Goal: Information Seeking & Learning: Learn about a topic

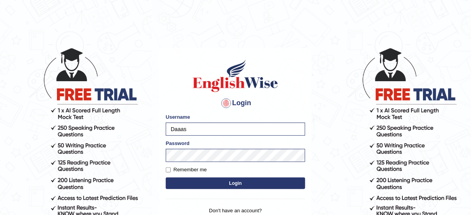
type input "bhagwantbrar"
click at [242, 184] on button "Login" at bounding box center [236, 184] width 140 height 12
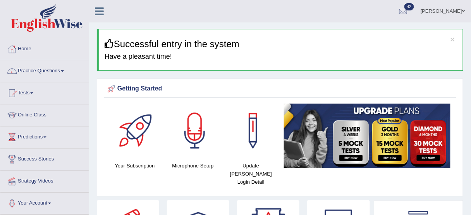
click at [451, 7] on link "Bhagwant singh" at bounding box center [443, 10] width 56 height 20
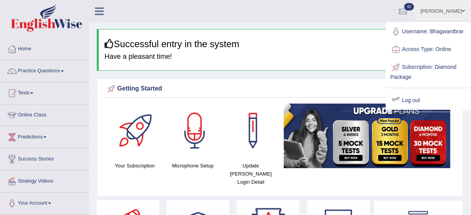
click at [409, 96] on link "Log out" at bounding box center [429, 101] width 84 height 18
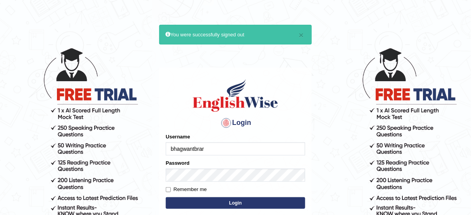
click at [241, 149] on input "bhagwantbrar" at bounding box center [236, 149] width 140 height 13
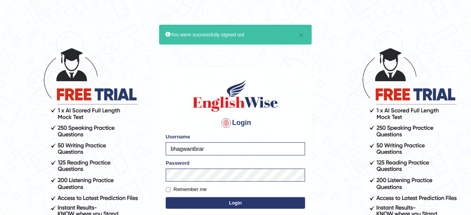
type input "obehi00"
click at [245, 202] on button "Login" at bounding box center [236, 204] width 140 height 12
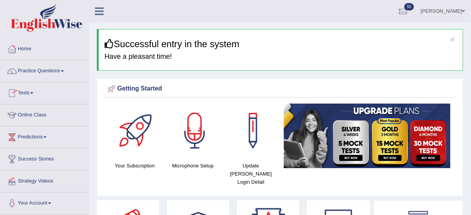
click at [37, 115] on link "Online Class" at bounding box center [44, 114] width 88 height 19
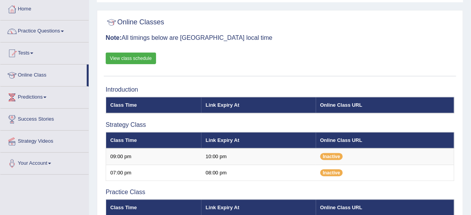
scroll to position [40, 0]
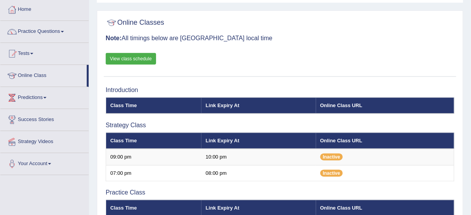
click at [136, 58] on link "View class schedule" at bounding box center [131, 59] width 50 height 12
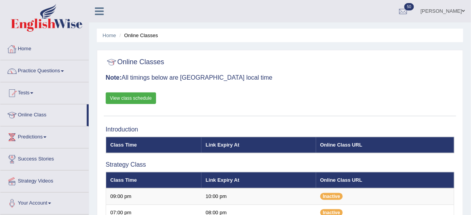
click at [16, 49] on div at bounding box center [12, 49] width 12 height 12
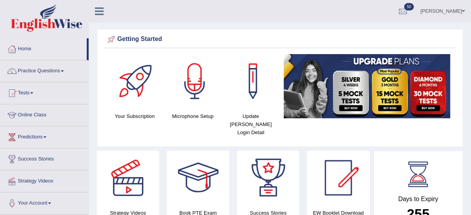
click at [455, 11] on link "Obehi ighodaro" at bounding box center [443, 10] width 56 height 20
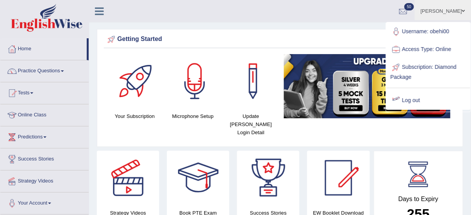
click at [413, 99] on link "Log out" at bounding box center [429, 101] width 84 height 18
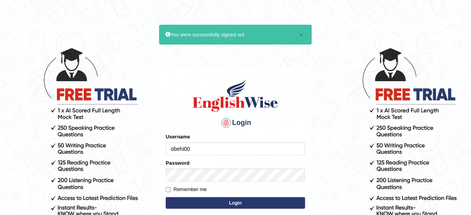
click at [241, 150] on input "obehi00" at bounding box center [236, 149] width 140 height 13
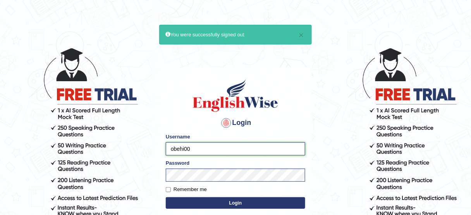
click at [204, 143] on input "obehi00" at bounding box center [236, 149] width 140 height 13
type input "bhagwantbrar"
click at [242, 202] on button "Login" at bounding box center [236, 204] width 140 height 12
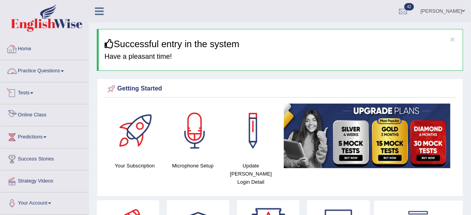
click at [36, 115] on link "Online Class" at bounding box center [44, 114] width 88 height 19
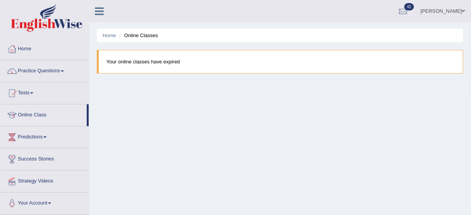
click at [443, 9] on link "Bhagwant singh" at bounding box center [443, 10] width 56 height 20
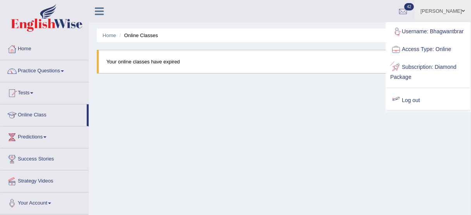
click at [408, 100] on link "Log out" at bounding box center [429, 101] width 84 height 18
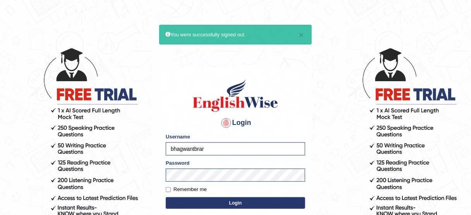
type input "obehi00"
click at [253, 200] on button "Login" at bounding box center [236, 204] width 140 height 12
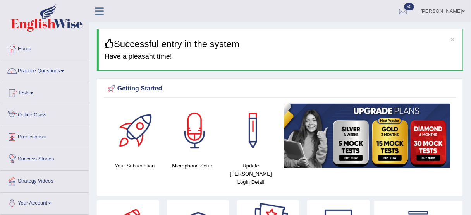
click at [38, 110] on link "Online Class" at bounding box center [44, 114] width 88 height 19
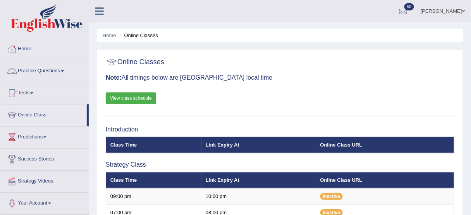
click at [41, 71] on link "Practice Questions" at bounding box center [44, 69] width 88 height 19
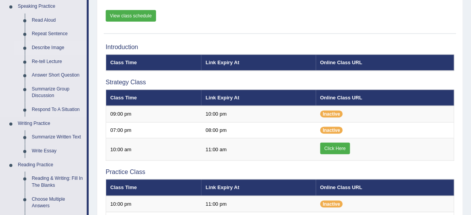
scroll to position [85, 0]
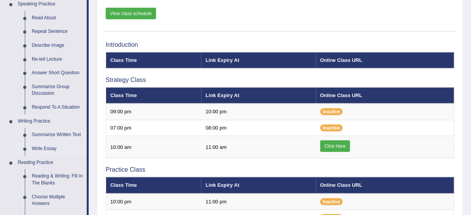
click at [51, 147] on link "Write Essay" at bounding box center [57, 149] width 59 height 14
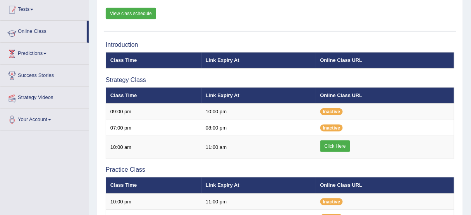
scroll to position [103, 0]
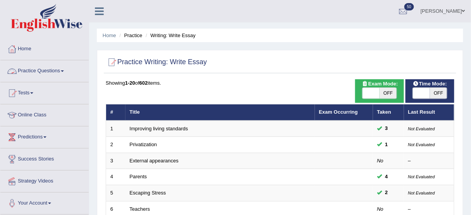
click at [57, 71] on link "Practice Questions" at bounding box center [44, 69] width 88 height 19
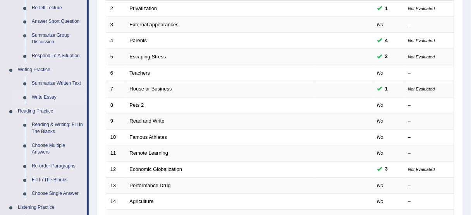
scroll to position [140, 0]
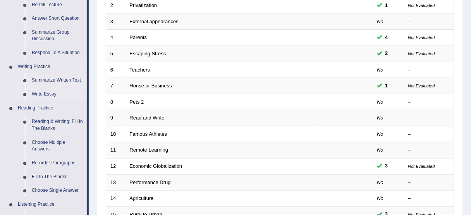
click at [74, 78] on link "Summarize Written Text" at bounding box center [57, 81] width 59 height 14
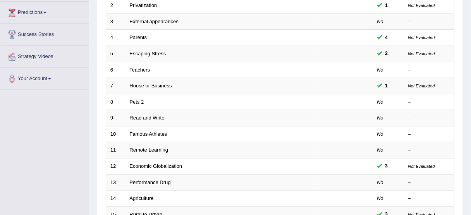
scroll to position [137, 0]
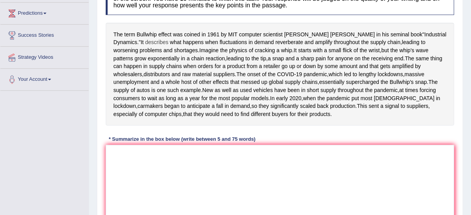
scroll to position [124, 0]
click at [154, 180] on textarea at bounding box center [280, 182] width 349 height 75
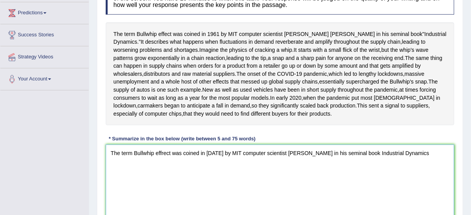
drag, startPoint x: 362, startPoint y: 181, endPoint x: 414, endPoint y: 183, distance: 52.0
click at [414, 183] on textarea "The term Bullwhip effrect was coined in 1961 by MIT computer scientist Jay Forr…" at bounding box center [280, 182] width 349 height 75
drag, startPoint x: 217, startPoint y: 184, endPoint x: 197, endPoint y: 188, distance: 20.5
click at [197, 188] on textarea "The term Bullwhip effrect was coined in 1961 by MIT computer scientist Jay Forr…" at bounding box center [280, 182] width 349 height 75
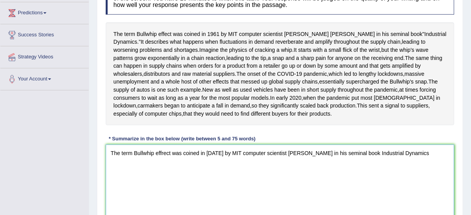
click at [215, 207] on textarea "The term Bullwhip effrect was coined in 1961 by MIT computer scientist Jay Forr…" at bounding box center [280, 182] width 349 height 75
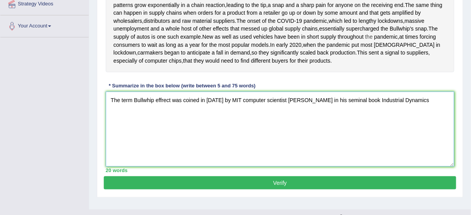
scroll to position [178, 0]
click at [414, 133] on textarea "The term Bullwhip effrect was coined in 1961 by MIT computer scientist Jay Forr…" at bounding box center [280, 129] width 349 height 75
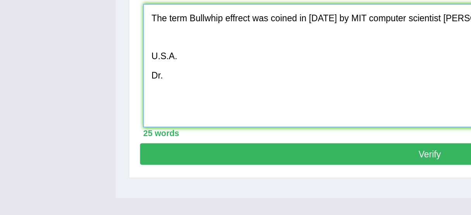
scroll to position [182, 0]
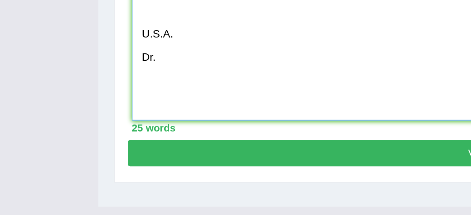
click at [117, 162] on textarea "The term Bullwhip effrect was coined in 1961 by MIT computer scientist Jay Forr…" at bounding box center [280, 124] width 349 height 75
click at [115, 152] on textarea "The term Bullwhip effrect was coined in 1961 by MIT computer scientist Jay Forr…" at bounding box center [280, 124] width 349 height 75
click at [121, 150] on textarea "The term Bullwhip effrect was coined in 1961 by MIT computer scientist Jay Forr…" at bounding box center [280, 124] width 349 height 75
click at [127, 150] on textarea "The term Bullwhip effrect was coined in 1961 by MIT computer scientist Jay Forr…" at bounding box center [280, 124] width 349 height 75
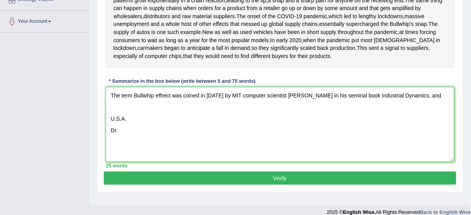
drag, startPoint x: 121, startPoint y: 162, endPoint x: 107, endPoint y: 162, distance: 13.6
click at [107, 162] on textarea "The term Bullwhip effrect was coined in 1961 by MIT computer scientist Jay Forr…" at bounding box center [280, 124] width 349 height 75
click at [133, 125] on textarea "The term Bullwhip effrect was coined in 1961 by MIT computer scientist Jay Forr…" at bounding box center [280, 124] width 349 height 75
paste textarea "Dr."
drag, startPoint x: 140, startPoint y: 127, endPoint x: 98, endPoint y: 129, distance: 41.9
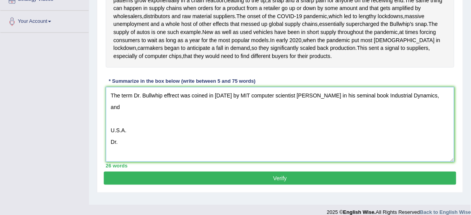
click at [98, 129] on div "Practice Writing: Summarize Written Text 1 Bullwhip Effect Instructions: Read t…" at bounding box center [280, 38] width 367 height 310
drag, startPoint x: 141, startPoint y: 127, endPoint x: 368, endPoint y: 147, distance: 227.3
click at [368, 147] on textarea "The term Dr. Bullwhip effrect was coined in 1961 by MIT computer scientist Jay …" at bounding box center [280, 124] width 349 height 75
click at [141, 125] on textarea "The term Dr. Bullwhip effrect was coined in 1961 by MIT computer scientist Jay …" at bounding box center [280, 124] width 349 height 75
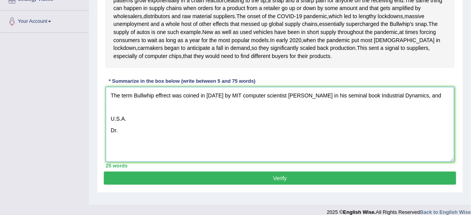
drag, startPoint x: 110, startPoint y: 145, endPoint x: 126, endPoint y: 163, distance: 24.2
click at [126, 162] on textarea "The term Bullwhip effrect was coined in 1961 by MIT computer scientist Jay Forr…" at bounding box center [280, 124] width 349 height 75
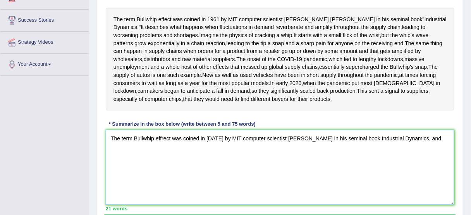
scroll to position [139, 0]
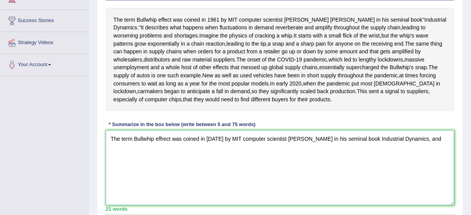
drag, startPoint x: 410, startPoint y: 171, endPoint x: 428, endPoint y: 169, distance: 17.5
click at [428, 169] on textarea "The term Bullwhip effrect was coined in 1961 by MIT computer scientist Jay Forr…" at bounding box center [280, 168] width 349 height 75
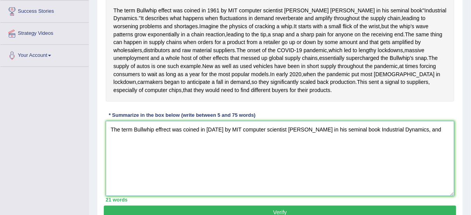
scroll to position [149, 0]
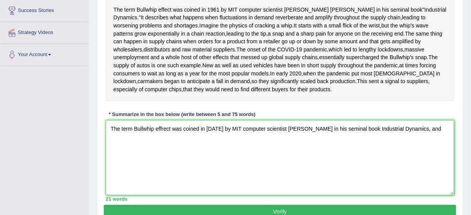
click at [431, 166] on textarea "The term Bullwhip effrect was coined in 1961 by MIT computer scientist Jay Forr…" at bounding box center [280, 158] width 349 height 75
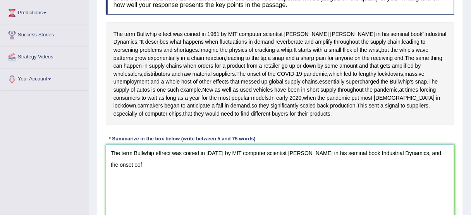
scroll to position [121, 0]
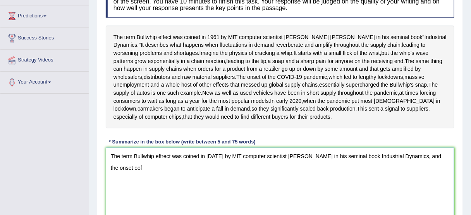
drag, startPoint x: 282, startPoint y: 186, endPoint x: 302, endPoint y: 190, distance: 19.8
click at [302, 190] on textarea "The term Bullwhip effrect was coined in 1961 by MIT computer scientist Jay Forr…" at bounding box center [280, 185] width 349 height 75
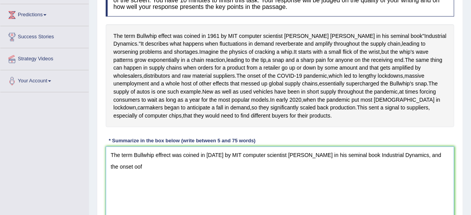
scroll to position [123, 0]
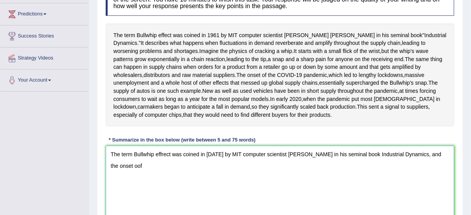
drag, startPoint x: 364, startPoint y: 186, endPoint x: 394, endPoint y: 184, distance: 29.5
click at [394, 184] on textarea "The term Bullwhip effrect was coined in 1961 by MIT computer scientist Jay Forr…" at bounding box center [280, 183] width 349 height 75
click at [275, 103] on span "In" at bounding box center [273, 99] width 5 height 8
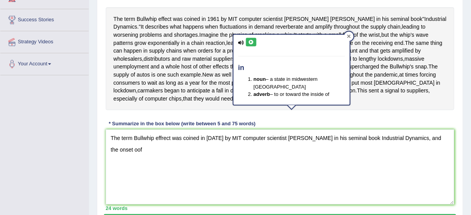
click at [350, 36] on icon at bounding box center [348, 35] width 3 height 3
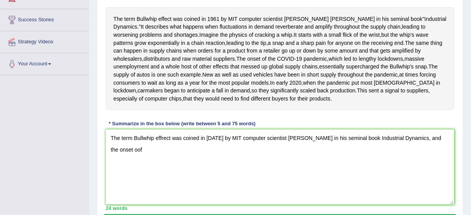
drag, startPoint x: 117, startPoint y: 79, endPoint x: 403, endPoint y: 183, distance: 304.0
click at [403, 183] on div "Instructions: Read the passage below and summarize it using one sentence. Type …" at bounding box center [280, 89] width 353 height 252
click at [425, 170] on textarea "The term Bullwhip effrect was coined in 1961 by MIT computer scientist Jay Forr…" at bounding box center [280, 167] width 349 height 75
drag, startPoint x: 432, startPoint y: 172, endPoint x: 421, endPoint y: 173, distance: 11.3
click at [421, 173] on textarea "The term Bullwhip effrect was coined in 1961 by MIT computer scientist Jay Forr…" at bounding box center [280, 167] width 349 height 75
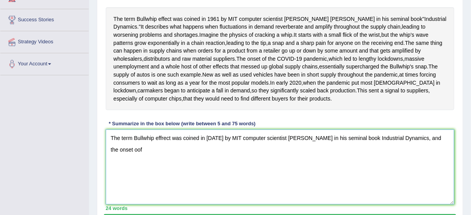
click at [114, 179] on textarea "The term Bullwhip effrect was coined in 1961 by MIT computer scientist Jay Forr…" at bounding box center [280, 167] width 349 height 75
click at [122, 181] on textarea "The term Bullwhip effrect was coined in 1961 by MIT computer scientist Jay Forr…" at bounding box center [280, 167] width 349 height 75
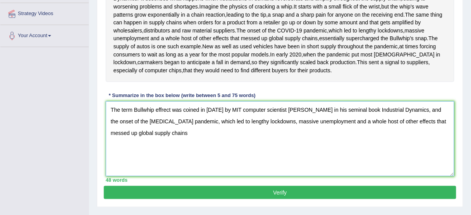
scroll to position [168, 0]
drag, startPoint x: 412, startPoint y: 141, endPoint x: 427, endPoint y: 141, distance: 15.1
click at [427, 141] on textarea "The term Bullwhip effrect was coined in 1961 by MIT computer scientist Jay Forr…" at bounding box center [280, 139] width 349 height 75
click at [267, 166] on textarea "The term Bullwhip effrect was coined in 1961 by MIT computer scientist Jay Forr…" at bounding box center [280, 139] width 349 height 75
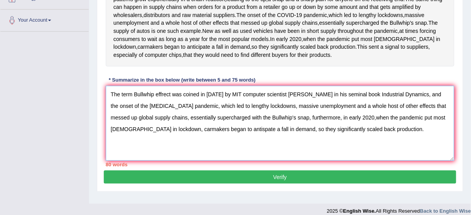
scroll to position [183, 0]
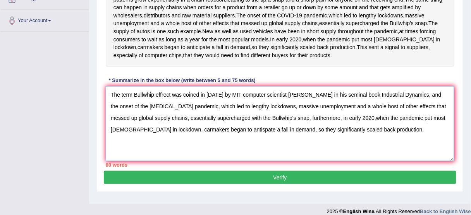
drag, startPoint x: 331, startPoint y: 150, endPoint x: 136, endPoint y: 161, distance: 196.0
click at [136, 161] on textarea "The term Bullwhip effrect was coined in 1961 by MIT computer scientist Jay Forr…" at bounding box center [280, 123] width 349 height 75
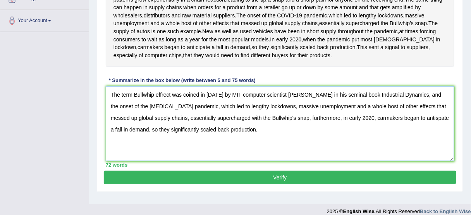
click at [164, 123] on textarea "The term Bullwhip effrect was coined in 1961 by MIT computer scientist Jay Forr…" at bounding box center [280, 123] width 349 height 75
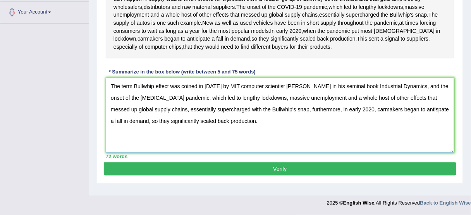
type textarea "The term Bullwhip effect was coined in 1961 by MIT computer scientist Jay Forre…"
click at [272, 174] on button "Verify" at bounding box center [280, 169] width 353 height 13
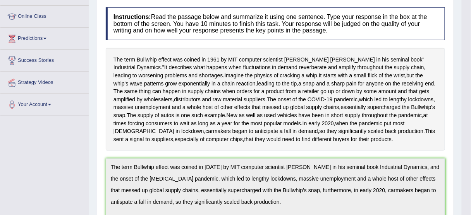
scroll to position [98, 0]
drag, startPoint x: 272, startPoint y: 174, endPoint x: 283, endPoint y: 112, distance: 63.0
click at [283, 112] on div "The term Bullwhip effect was coined in 1961 by MIT computer scientist Jay Forre…" at bounding box center [276, 99] width 340 height 103
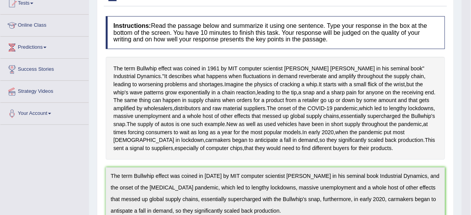
scroll to position [0, 0]
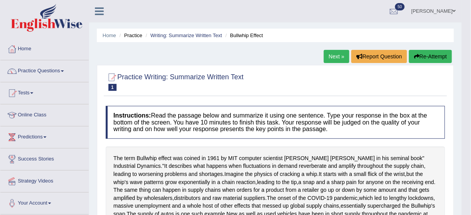
click at [331, 51] on link "Next »" at bounding box center [337, 56] width 26 height 13
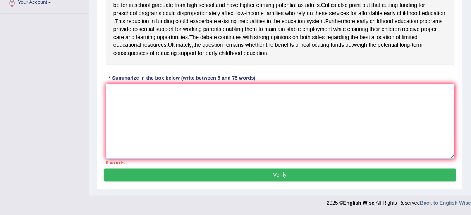
click at [177, 103] on textarea at bounding box center [280, 121] width 349 height 75
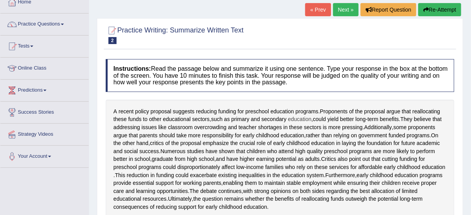
scroll to position [45, 0]
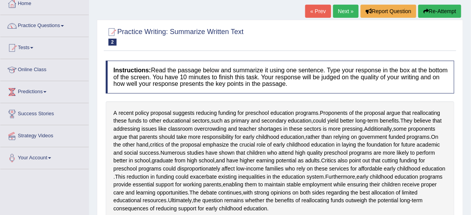
type textarea "_________________, and _______________, furthermore, ________________, moreover…"
click at [344, 11] on link "Next »" at bounding box center [346, 11] width 26 height 13
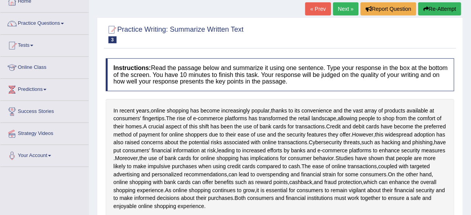
scroll to position [43, 0]
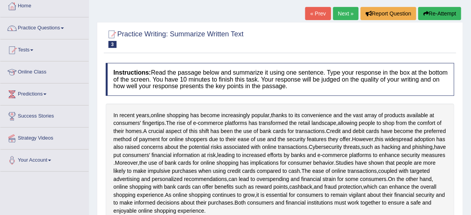
click at [344, 11] on link "Next »" at bounding box center [346, 13] width 26 height 13
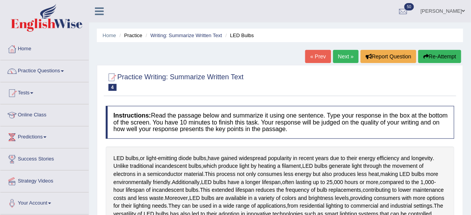
click at [340, 56] on link "Next »" at bounding box center [346, 56] width 26 height 13
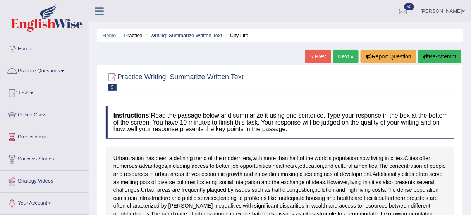
click at [340, 56] on link "Next »" at bounding box center [346, 56] width 26 height 13
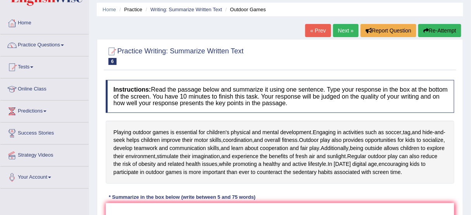
scroll to position [26, 0]
click at [338, 33] on link "Next »" at bounding box center [346, 30] width 26 height 13
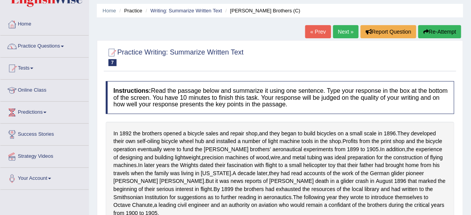
scroll to position [25, 0]
click at [338, 33] on link "Next »" at bounding box center [346, 31] width 26 height 13
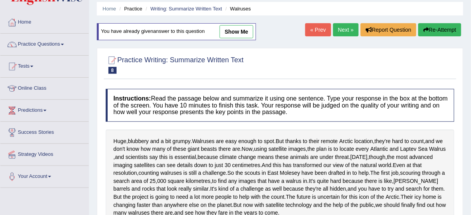
scroll to position [26, 0]
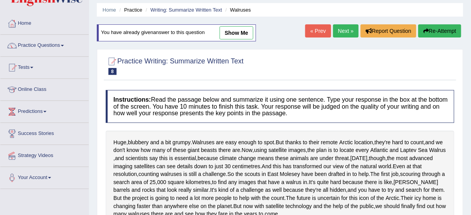
click at [338, 33] on link "Next »" at bounding box center [346, 30] width 26 height 13
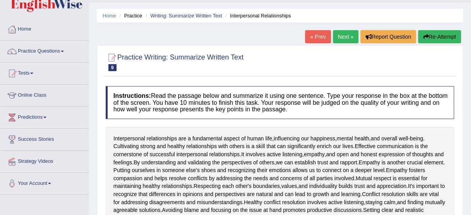
scroll to position [20, 0]
click at [338, 33] on link "Next »" at bounding box center [346, 36] width 26 height 13
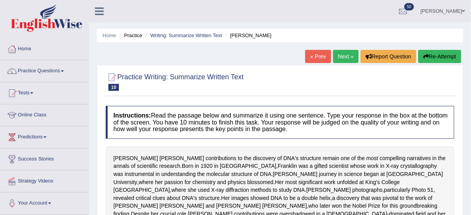
click at [338, 33] on ul "Home Practice Writing: Summarize Written Text Rosalid Franklin" at bounding box center [280, 36] width 367 height 14
click at [343, 53] on link "Next »" at bounding box center [346, 56] width 26 height 13
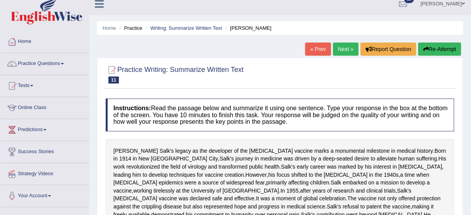
scroll to position [5, 0]
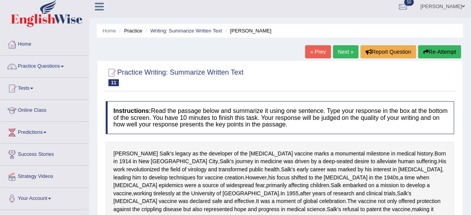
click at [343, 53] on link "Next »" at bounding box center [346, 51] width 26 height 13
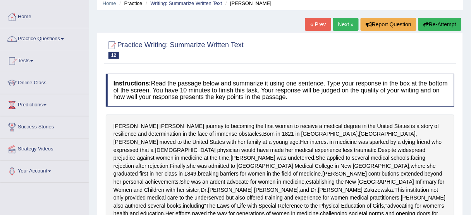
scroll to position [32, 0]
click at [344, 20] on link "Next »" at bounding box center [346, 24] width 26 height 13
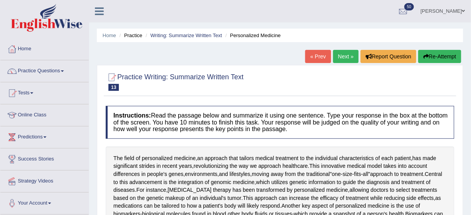
click at [346, 62] on link "Next »" at bounding box center [346, 56] width 26 height 13
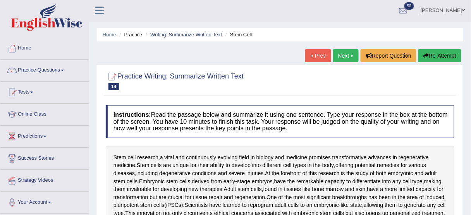
scroll to position [1, 0]
click at [346, 62] on div "« Prev Next » Report Question Re-Attempt" at bounding box center [384, 56] width 158 height 15
click at [346, 60] on link "Next »" at bounding box center [346, 55] width 26 height 13
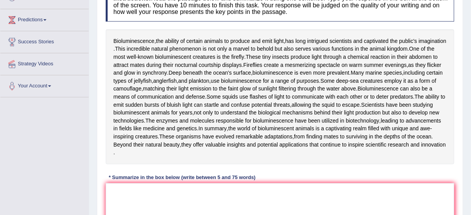
scroll to position [117, 0]
click at [244, 43] on span "produce" at bounding box center [241, 42] width 20 height 8
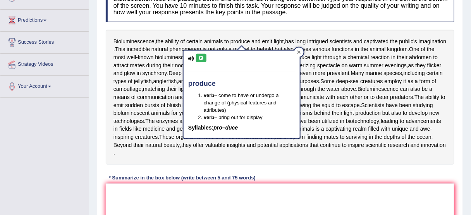
click at [298, 50] on icon at bounding box center [299, 52] width 4 height 4
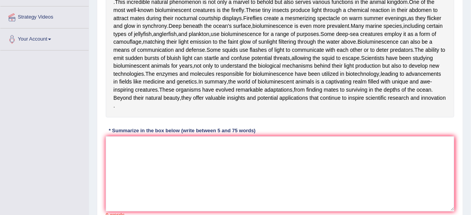
scroll to position [167, 0]
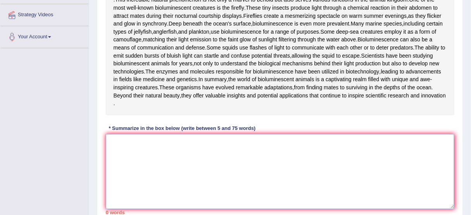
click at [146, 184] on textarea at bounding box center [280, 171] width 349 height 75
type textarea "h"
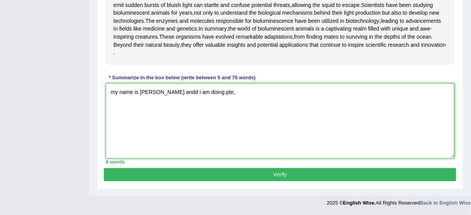
scroll to position [233, 0]
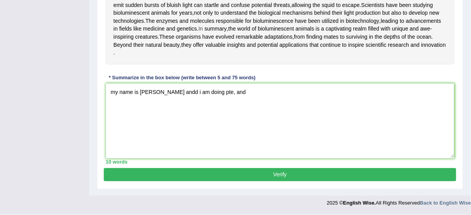
drag, startPoint x: 393, startPoint y: 70, endPoint x: 114, endPoint y: 70, distance: 279.1
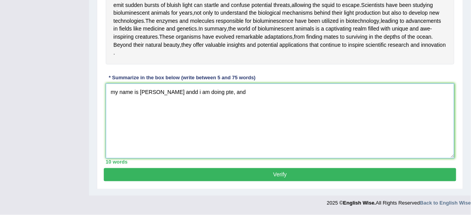
click at [227, 122] on textarea "my name is bhagwant andd i am doing pte, and" at bounding box center [280, 121] width 349 height 75
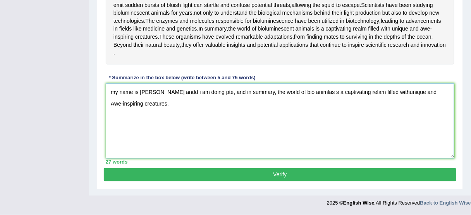
drag, startPoint x: 107, startPoint y: 122, endPoint x: 158, endPoint y: 146, distance: 56.7
click at [158, 146] on textarea "my name is bhagwant andd i am doing pte, and in summary, the world of bio animl…" at bounding box center [280, 121] width 349 height 75
click at [116, 124] on textarea "my name is bhagwant andd i am doing pte, and in summary, the world of bio animl…" at bounding box center [280, 121] width 349 height 75
drag, startPoint x: 214, startPoint y: 121, endPoint x: 215, endPoint y: 137, distance: 15.9
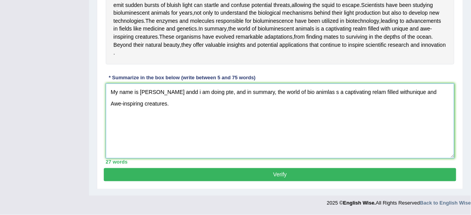
click at [215, 137] on textarea "My name is bhagwant andd i am doing pte, and in summary, the world of bio animl…" at bounding box center [280, 121] width 349 height 75
click at [314, 124] on textarea "My name is bhagwant andd i am doing pte, and in summary, the world of bio animl…" at bounding box center [280, 121] width 349 height 75
drag, startPoint x: 212, startPoint y: 124, endPoint x: 22, endPoint y: 129, distance: 190.4
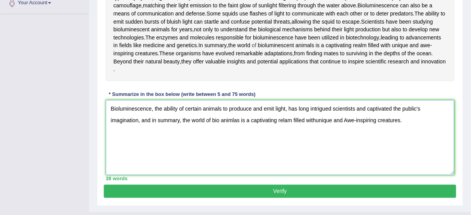
scroll to position [200, 0]
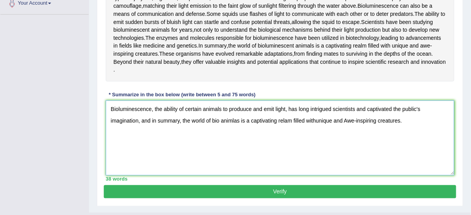
drag, startPoint x: 151, startPoint y: 157, endPoint x: 0, endPoint y: 190, distance: 154.0
click at [0, 190] on div "Toggle navigation Home Practice Questions Speaking Practice Read Aloud Repeat S…" at bounding box center [235, 14] width 471 height 429
click at [101, 188] on div "Practice Writing: Summarize Written Text 15 Bioluminescent Animals Instructions…" at bounding box center [280, 36] width 367 height 342
click at [152, 176] on textarea "Bioluminescence, the ability of certain animals to produuce and emit light, has…" at bounding box center [280, 138] width 349 height 75
drag, startPoint x: 151, startPoint y: 155, endPoint x: 108, endPoint y: 161, distance: 43.5
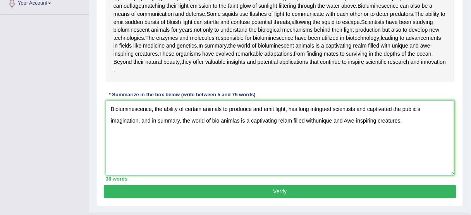
click at [108, 161] on textarea "Bioluminescence, the ability of certain animals to produuce and emit light, has…" at bounding box center [280, 138] width 349 height 75
drag, startPoint x: 218, startPoint y: 168, endPoint x: 212, endPoint y: 169, distance: 6.2
click at [212, 169] on textarea "Bioluminescence, the ability of certain animals to produuce and emit light, has…" at bounding box center [280, 138] width 349 height 75
paste textarea "Bioluminescence"
click at [214, 166] on textarea "Bioluminescence, the ability of certain animals to produuce and emit light, has…" at bounding box center [280, 138] width 349 height 75
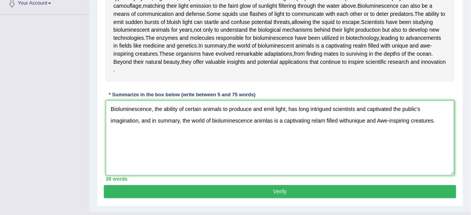
click at [349, 167] on textarea "Bioluminescence, the ability of certain animals to produuce and emit light, has…" at bounding box center [280, 138] width 349 height 75
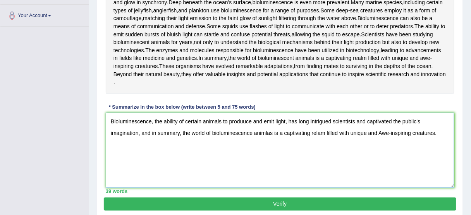
scroll to position [184, 0]
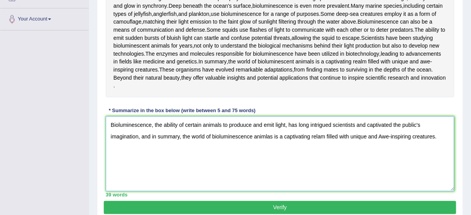
click at [382, 186] on textarea "Bioluminescence, the ability of certain animals to produuce and emit light, has…" at bounding box center [280, 154] width 349 height 75
drag, startPoint x: 152, startPoint y: 182, endPoint x: 440, endPoint y: 187, distance: 288.0
click at [440, 187] on textarea "Bioluminescence, the ability of certain animals to produuce and emit light, has…" at bounding box center [280, 154] width 349 height 75
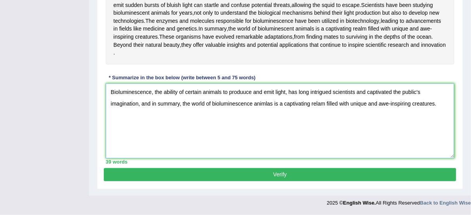
scroll to position [264, 0]
click at [442, 103] on textarea "Bioluminescence, the ability of certain animals to produuce and emit light, has…" at bounding box center [280, 121] width 349 height 75
paste textarea "in summary, the world of bioluminescence animlas is a captivating relam filled …"
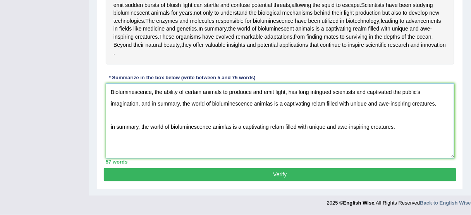
click at [112, 127] on textarea "Bioluminescence, the ability of certain animals to produuce and emit light, has…" at bounding box center [280, 121] width 349 height 75
click at [397, 127] on textarea "Bioluminescence, the ability of certain animals to produuce and emit light, has…" at bounding box center [280, 121] width 349 height 75
paste textarea "in summary, the world of bioluminescence animlas is a captivating relam filled …"
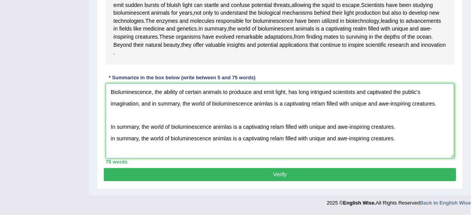
drag, startPoint x: 139, startPoint y: 140, endPoint x: 99, endPoint y: 139, distance: 39.6
click at [99, 139] on div "Practice Writing: Summarize Written Text 15 Bioluminescent Animals Instructions…" at bounding box center [280, 19] width 367 height 342
click at [400, 140] on textarea "Bioluminescence, the ability of certain animals to produuce and emit light, has…" at bounding box center [280, 121] width 349 height 75
paste textarea "in summary, the world of bioluminescence animlas is a captivating relam filled …"
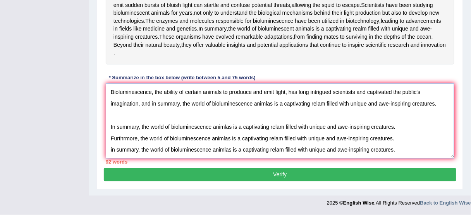
drag, startPoint x: 137, startPoint y: 151, endPoint x: 91, endPoint y: 153, distance: 45.8
click at [190, 100] on textarea "Bioluminescence, the ability of certain animals to produuce and emit light, has…" at bounding box center [280, 121] width 349 height 75
click at [167, 112] on textarea "Bioluminescence, the ability of certain animals to produuce and emit light, has…" at bounding box center [280, 121] width 349 height 75
drag, startPoint x: 180, startPoint y: 106, endPoint x: 135, endPoint y: 104, distance: 44.6
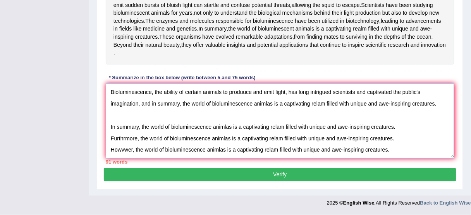
click at [135, 104] on textarea "Bioluminescence, the ability of certain animals to produuce and emit light, has…" at bounding box center [280, 121] width 349 height 75
click at [138, 109] on textarea "Bioluminescence, the ability of certain animals to produuce and emit light, has…" at bounding box center [280, 121] width 349 height 75
drag, startPoint x: 140, startPoint y: 105, endPoint x: 179, endPoint y: 108, distance: 38.5
click at [179, 108] on textarea "Bioluminescence, the ability of certain animals to produuce and emit light, has…" at bounding box center [280, 121] width 349 height 75
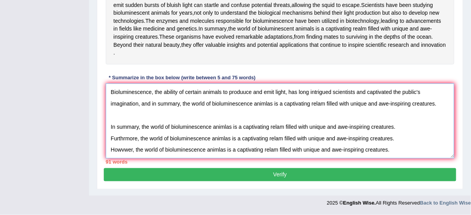
drag, startPoint x: 109, startPoint y: 151, endPoint x: 388, endPoint y: 155, distance: 279.1
click at [388, 155] on textarea "Bioluminescence, the ability of certain animals to produuce and emit light, has…" at bounding box center [280, 121] width 349 height 75
drag, startPoint x: 151, startPoint y: 103, endPoint x: 438, endPoint y: 109, distance: 286.9
click at [438, 109] on textarea "Bioluminescence, the ability of certain animals to produuce and emit light, has…" at bounding box center [280, 121] width 349 height 75
paste textarea "Howvwer, the world of bioluminescence animlas is a captivating relam filled wit…"
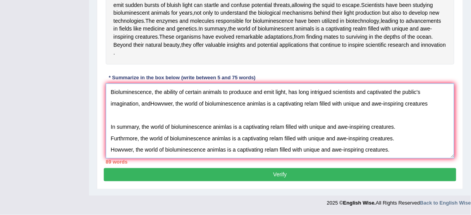
click at [149, 105] on textarea "Bioluminescence, the ability of certain animals to produuce and emit light, has…" at bounding box center [280, 121] width 349 height 75
click at [173, 103] on textarea "Bioluminescence, the ability of certain animals to produuce and emit light, has…" at bounding box center [280, 121] width 349 height 75
drag, startPoint x: 174, startPoint y: 105, endPoint x: 151, endPoint y: 104, distance: 22.5
click at [151, 104] on textarea "Bioluminescence, the ability of certain animals to produuce and emit light, has…" at bounding box center [280, 121] width 349 height 75
drag, startPoint x: 110, startPoint y: 125, endPoint x: 422, endPoint y: 171, distance: 315.3
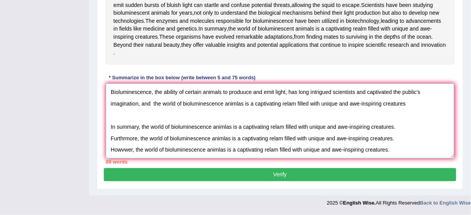
click at [422, 171] on div "Practice Writing: Summarize Written Text 15 Bioluminescent Animals Instructions…" at bounding box center [280, 19] width 367 height 342
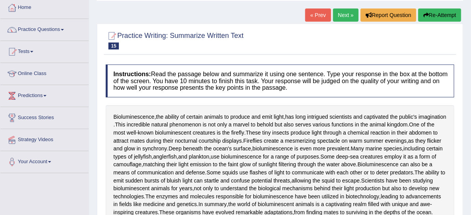
scroll to position [39, 0]
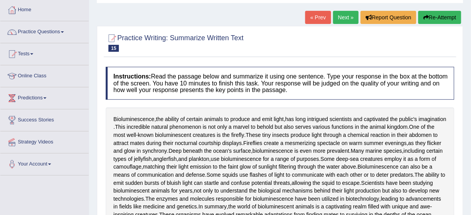
type textarea "Bioluminescence, the ability of certain animals to produuce and emit light, has…"
click at [347, 14] on link "Next »" at bounding box center [346, 17] width 26 height 13
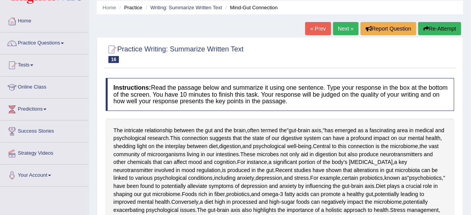
scroll to position [28, 0]
click at [346, 25] on link "Next »" at bounding box center [346, 28] width 26 height 13
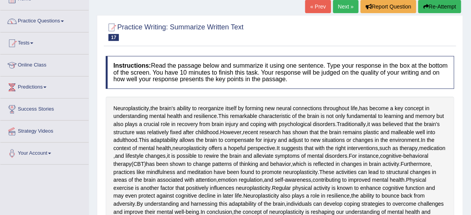
scroll to position [50, 0]
click at [346, 6] on link "Next »" at bounding box center [346, 6] width 26 height 13
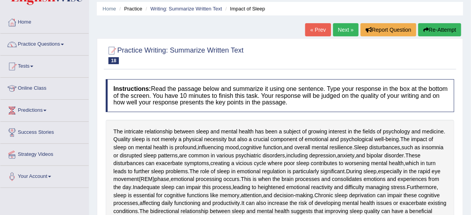
scroll to position [26, 0]
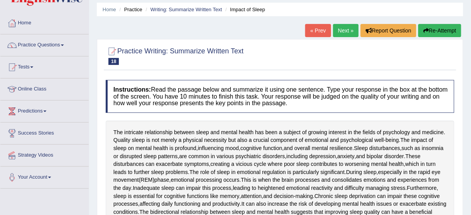
click at [336, 28] on link "Next »" at bounding box center [346, 30] width 26 height 13
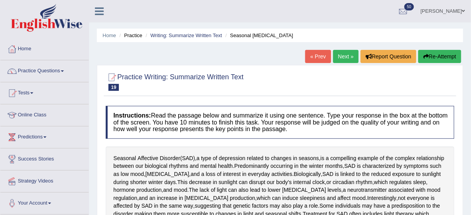
click at [346, 53] on link "Next »" at bounding box center [346, 56] width 26 height 13
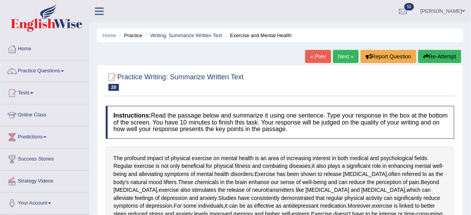
click at [344, 60] on link "Next »" at bounding box center [346, 56] width 26 height 13
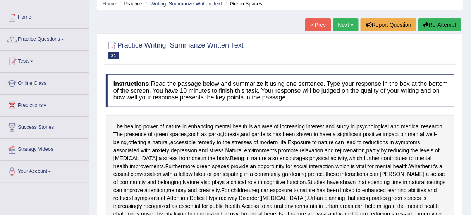
scroll to position [34, 0]
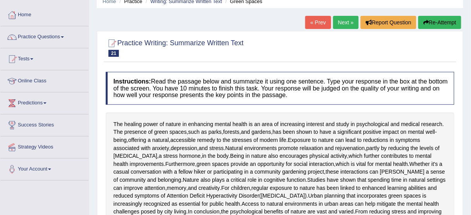
click at [347, 26] on div "« Prev Next » Report Question Re-Attempt" at bounding box center [384, 23] width 158 height 15
click at [347, 26] on link "Next »" at bounding box center [346, 22] width 26 height 13
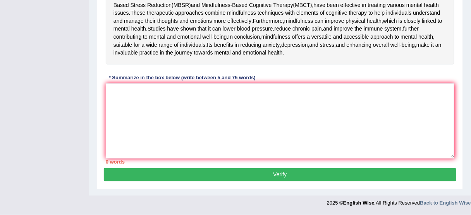
scroll to position [256, 0]
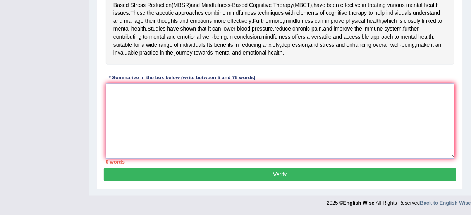
click at [209, 109] on textarea at bounding box center [280, 121] width 349 height 75
type textarea "20.8 %"
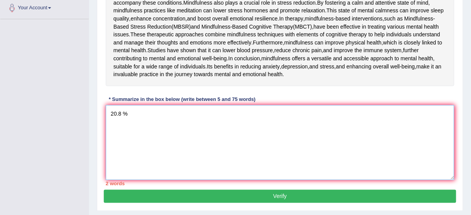
scroll to position [196, 0]
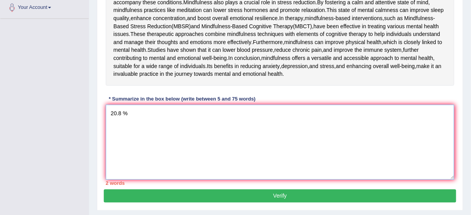
drag, startPoint x: 138, startPoint y: 172, endPoint x: 97, endPoint y: 169, distance: 41.6
click at [97, 169] on div "Practice Writing: Summarize Written Text 22 Power of Mindfulness Instructions: …" at bounding box center [280, 40] width 367 height 342
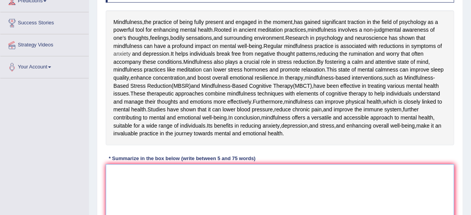
scroll to position [138, 0]
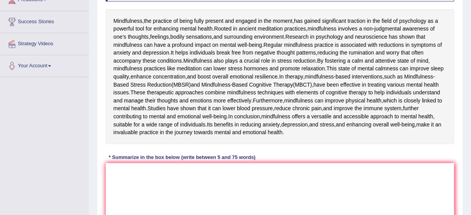
drag, startPoint x: 256, startPoint y: 162, endPoint x: 56, endPoint y: 90, distance: 213.1
click at [56, 90] on div "Toggle navigation Home Practice Questions Speaking Practice Read Aloud Repeat S…" at bounding box center [235, 76] width 471 height 429
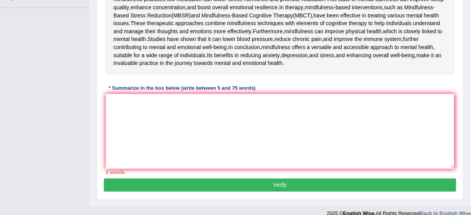
scroll to position [216, 0]
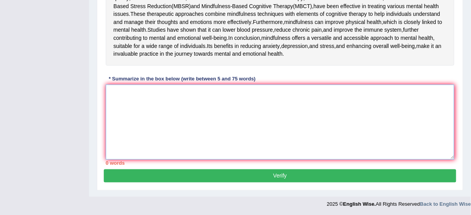
click at [138, 160] on textarea at bounding box center [280, 122] width 349 height 75
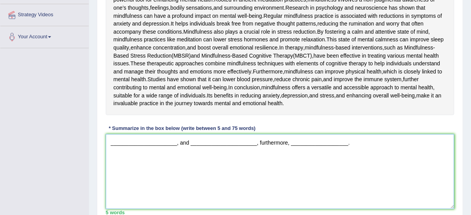
scroll to position [167, 0]
type textarea "______________________, and ______________________, furthermore, ______________…"
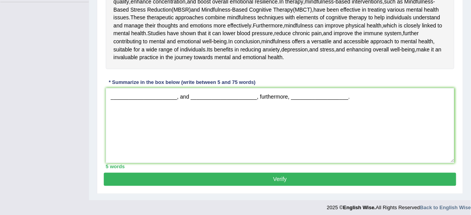
scroll to position [212, 0]
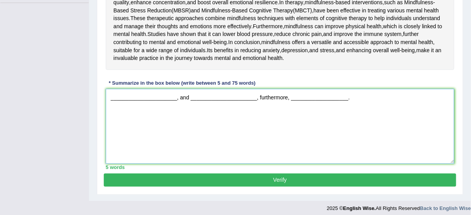
drag, startPoint x: 292, startPoint y: 151, endPoint x: 356, endPoint y: 154, distance: 64.0
click at [356, 154] on textarea "______________________, and ______________________, furthermore, ______________…" at bounding box center [280, 126] width 349 height 75
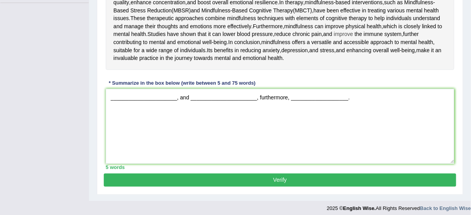
click at [334, 38] on span "improve" at bounding box center [343, 34] width 19 height 8
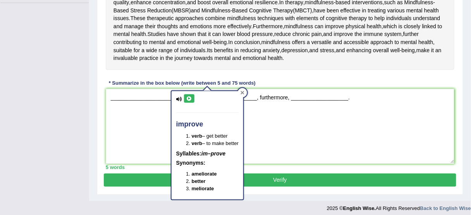
click at [245, 92] on icon at bounding box center [242, 92] width 3 height 3
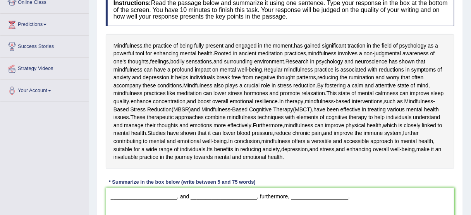
scroll to position [0, 0]
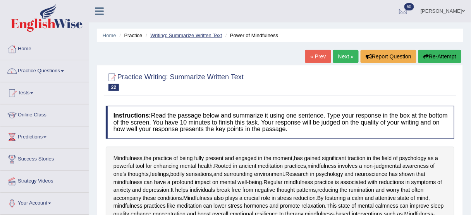
click at [174, 34] on link "Writing: Summarize Written Text" at bounding box center [186, 36] width 72 height 6
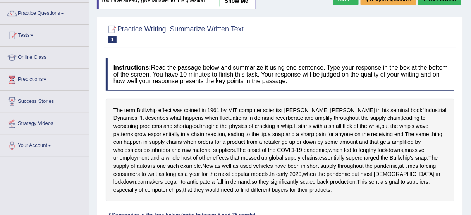
scroll to position [54, 0]
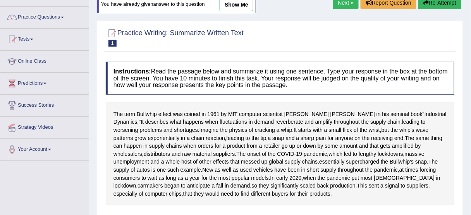
click at [231, 3] on link "show me" at bounding box center [237, 4] width 34 height 13
type textarea "The term Bullwhip effect was coined in [DATE] by MIT computer scientist [PERSON…"
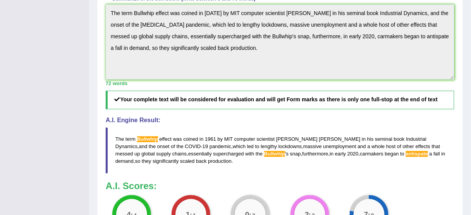
scroll to position [294, 0]
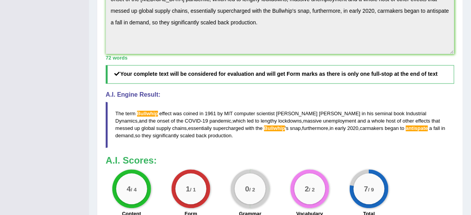
click at [168, 130] on div "A.I. Engine Result: The term Bullwhip effect was coined in [DATE] by MIT comput…" at bounding box center [280, 120] width 349 height 57
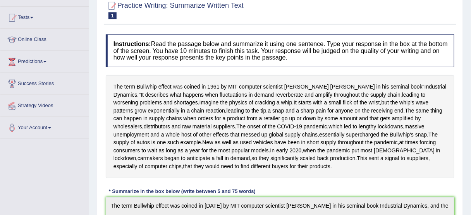
scroll to position [0, 0]
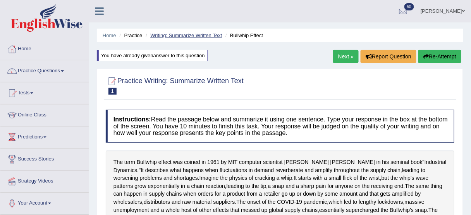
click at [205, 36] on link "Writing: Summarize Written Text" at bounding box center [186, 36] width 72 height 6
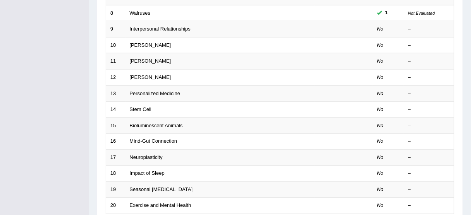
scroll to position [294, 0]
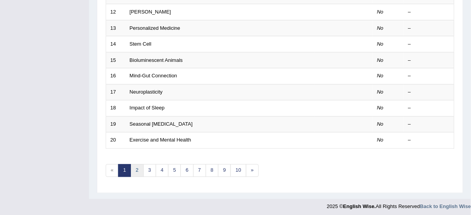
click at [135, 165] on link "2" at bounding box center [137, 171] width 13 height 13
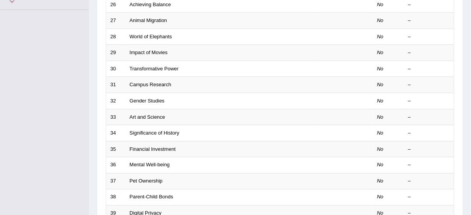
scroll to position [294, 0]
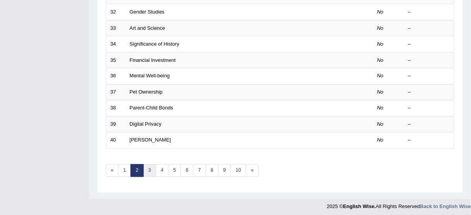
click at [145, 169] on link "3" at bounding box center [149, 171] width 13 height 13
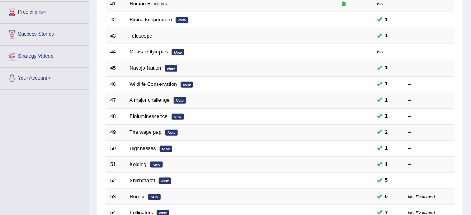
scroll to position [126, 0]
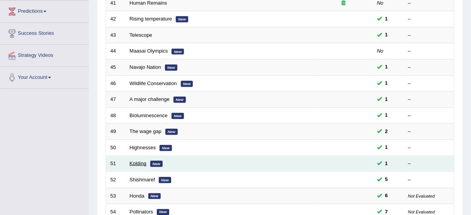
click at [137, 161] on link "Kolding" at bounding box center [138, 164] width 17 height 6
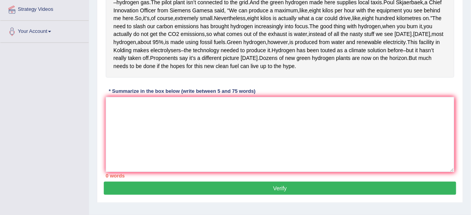
scroll to position [172, 0]
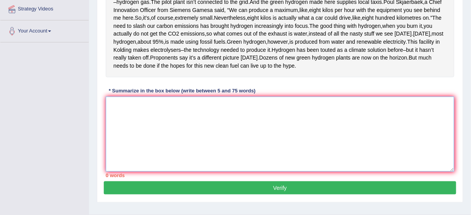
click at [197, 142] on textarea at bounding box center [280, 134] width 349 height 75
type textarea ")"
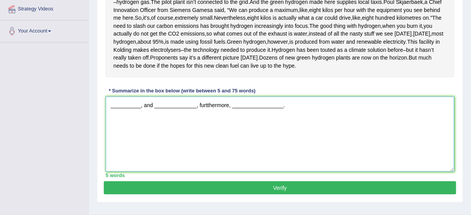
click at [208, 126] on textarea "__________, and ______________, furtthermore, _________________." at bounding box center [280, 134] width 349 height 75
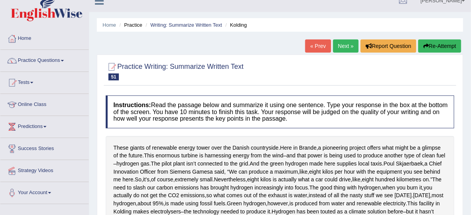
scroll to position [0, 0]
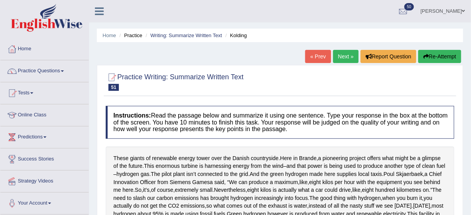
type textarea "__________, and ______________, furthermore, _________________."
click at [454, 11] on link "[PERSON_NAME]" at bounding box center [443, 10] width 56 height 20
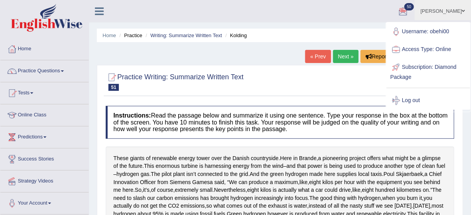
click at [239, 10] on ul "Obehi ighodaro Toggle navigation Username: obehi00 Access Type: Online Subscrip…" at bounding box center [337, 11] width 267 height 22
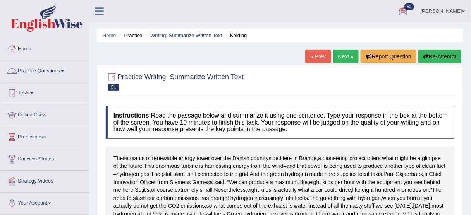
click at [47, 72] on link "Practice Questions" at bounding box center [44, 69] width 88 height 19
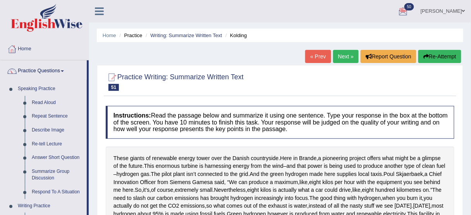
click at [342, 55] on link "Next »" at bounding box center [346, 56] width 26 height 13
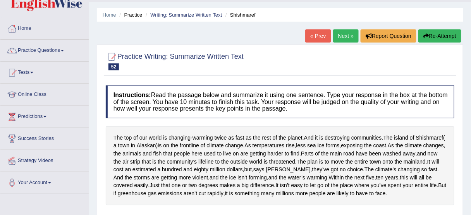
scroll to position [27, 0]
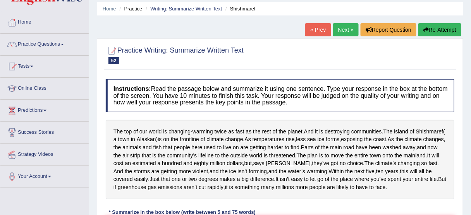
click at [321, 34] on link "« Prev" at bounding box center [318, 29] width 26 height 13
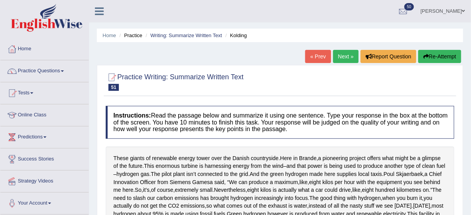
click at [314, 55] on link "« Prev" at bounding box center [318, 56] width 26 height 13
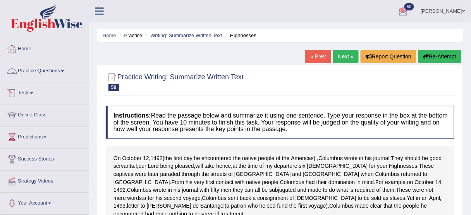
click at [60, 68] on link "Practice Questions" at bounding box center [44, 69] width 88 height 19
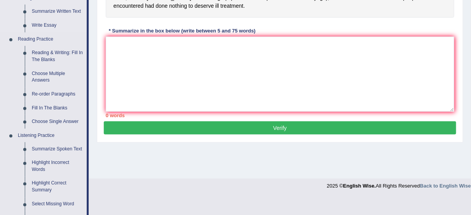
scroll to position [217, 0]
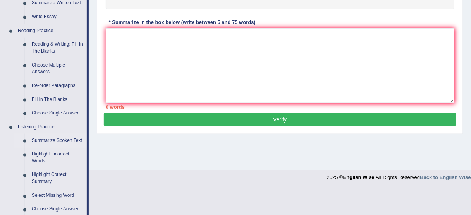
click at [63, 140] on link "Summarize Spoken Text" at bounding box center [57, 141] width 59 height 14
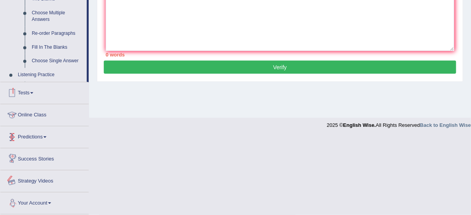
scroll to position [270, 0]
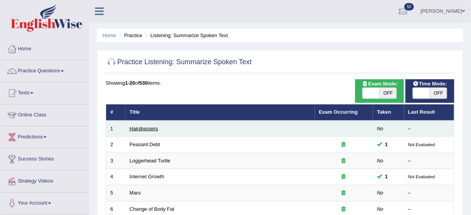
click at [145, 129] on link "Hairdressers" at bounding box center [144, 129] width 29 height 6
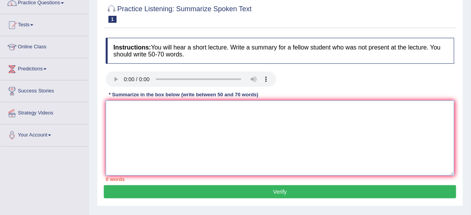
click at [243, 104] on textarea at bounding box center [280, 138] width 349 height 75
type textarea "h"
click at [278, 188] on button "Verify" at bounding box center [280, 192] width 353 height 13
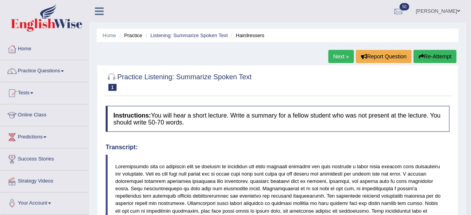
scroll to position [2, 0]
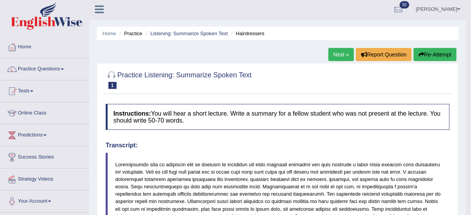
click at [341, 53] on link "Next »" at bounding box center [342, 54] width 26 height 13
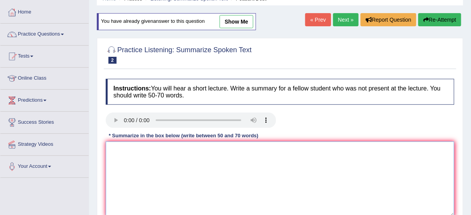
click at [160, 142] on textarea at bounding box center [280, 179] width 349 height 75
paste textarea "The speaker provided a comprehensive overview of [main topic], highlighting sev…"
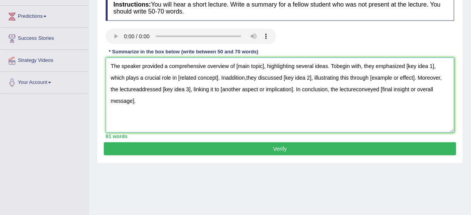
scroll to position [137, 0]
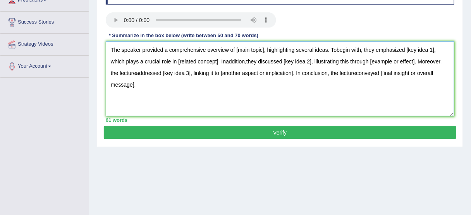
type textarea "The speaker provided a comprehensive overview of [main topic], highlighting sev…"
click at [208, 131] on button "Verify" at bounding box center [280, 132] width 353 height 13
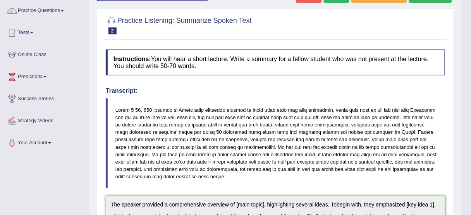
scroll to position [0, 0]
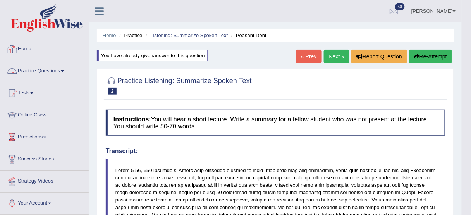
click at [58, 68] on link "Practice Questions" at bounding box center [44, 69] width 88 height 19
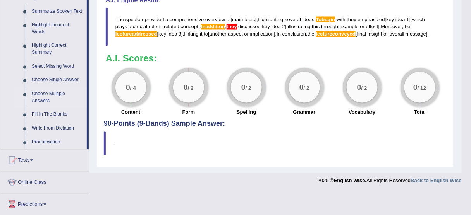
scroll to position [343, 0]
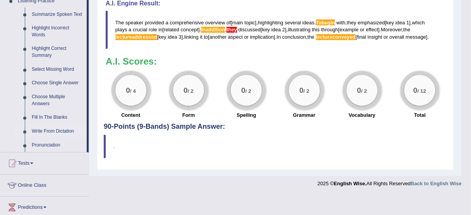
click at [65, 129] on link "Write From Dictation" at bounding box center [57, 132] width 59 height 14
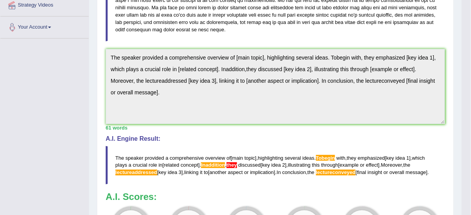
scroll to position [113, 0]
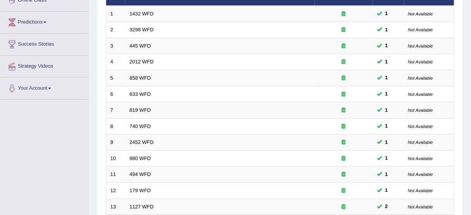
scroll to position [79, 0]
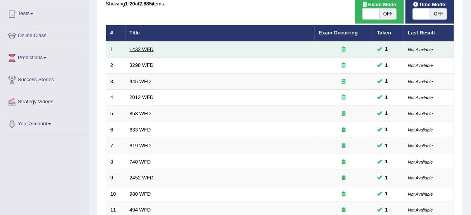
click at [140, 48] on link "1432 WFD" at bounding box center [142, 50] width 24 height 6
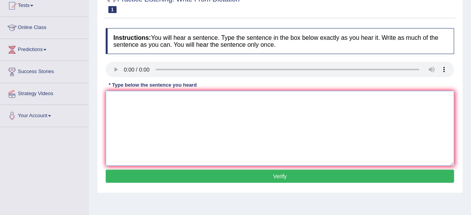
click at [427, 91] on textarea at bounding box center [280, 128] width 349 height 75
click at [345, 41] on h4 "Instructions: You will hear a sentence. Type the sentence in the box below exac…" at bounding box center [280, 41] width 349 height 26
